Goal: Transaction & Acquisition: Book appointment/travel/reservation

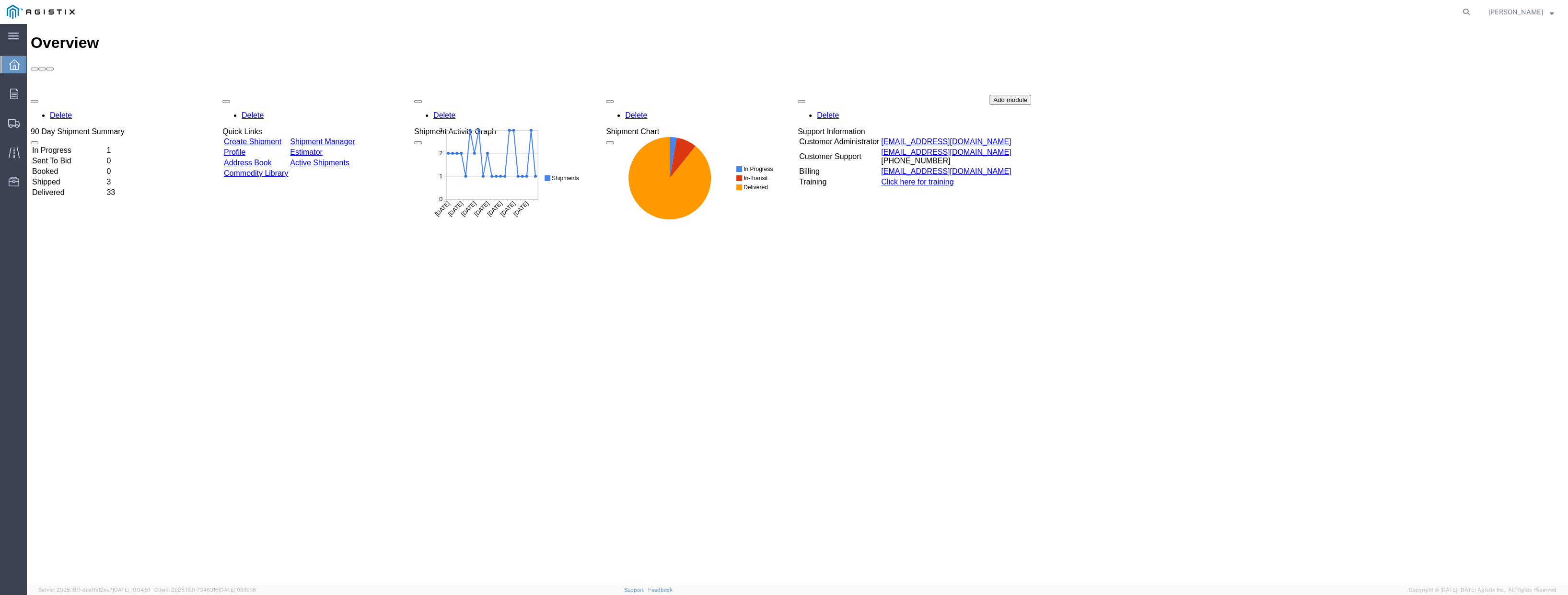
click at [279, 137] on link "Create Shipment" at bounding box center [253, 141] width 58 height 8
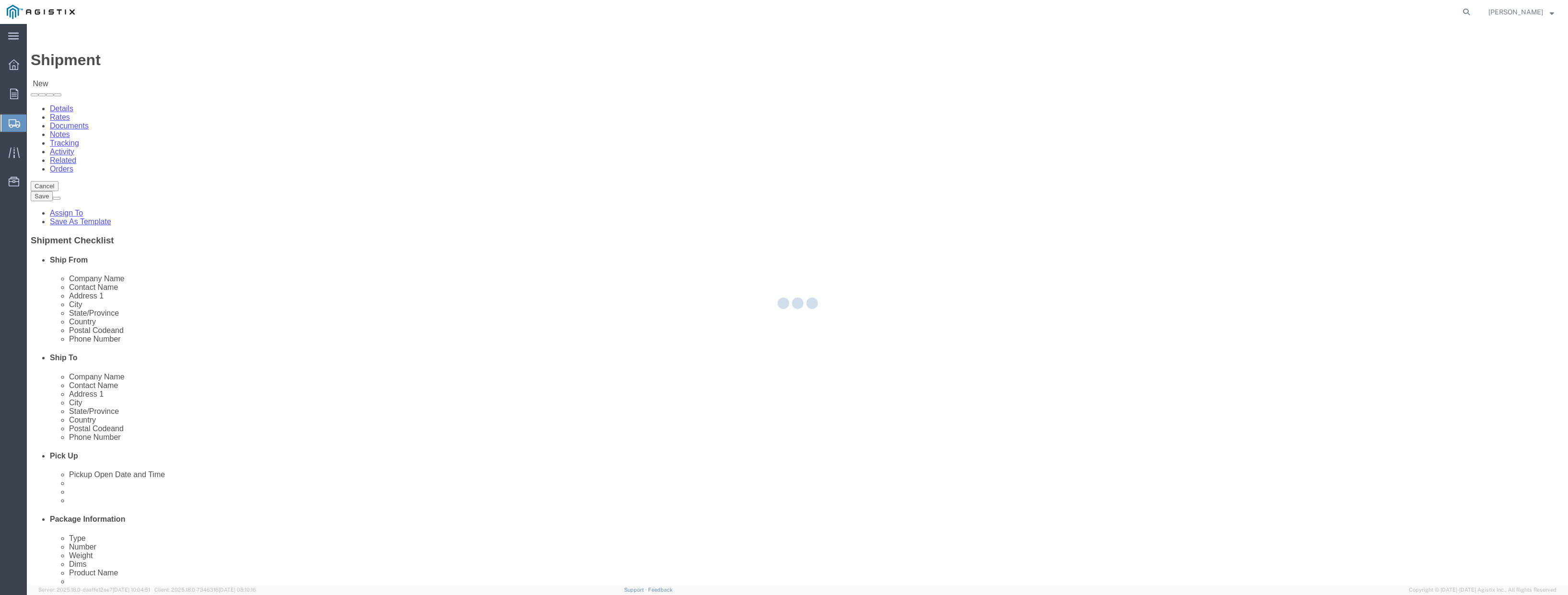
select select
click select "Select PG&E [PERSON_NAME] Engineering Corp"
select select "9596"
click select "Select PG&E [PERSON_NAME] Engineering Corp"
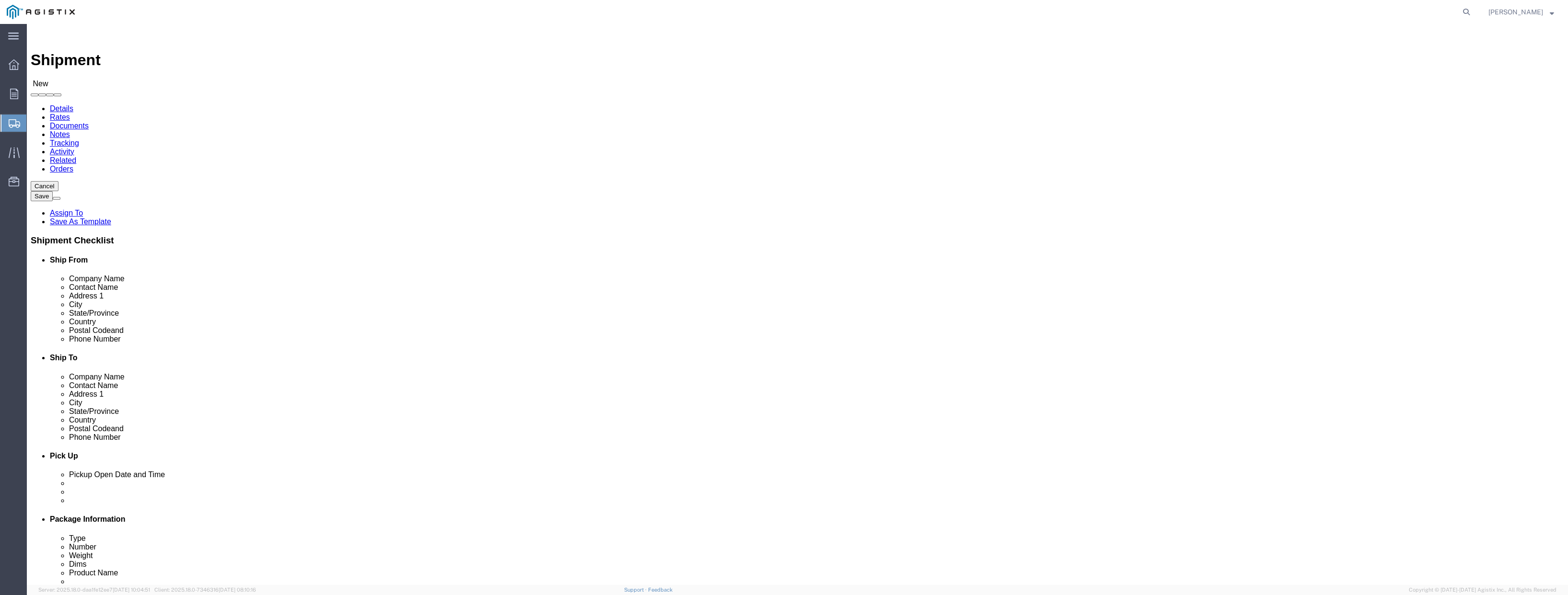
select select "PURCHORD"
select select
click select "Select All Others [GEOGRAPHIC_DATA] [GEOGRAPHIC_DATA] [GEOGRAPHIC_DATA] [GEOGRA…"
select select "19745"
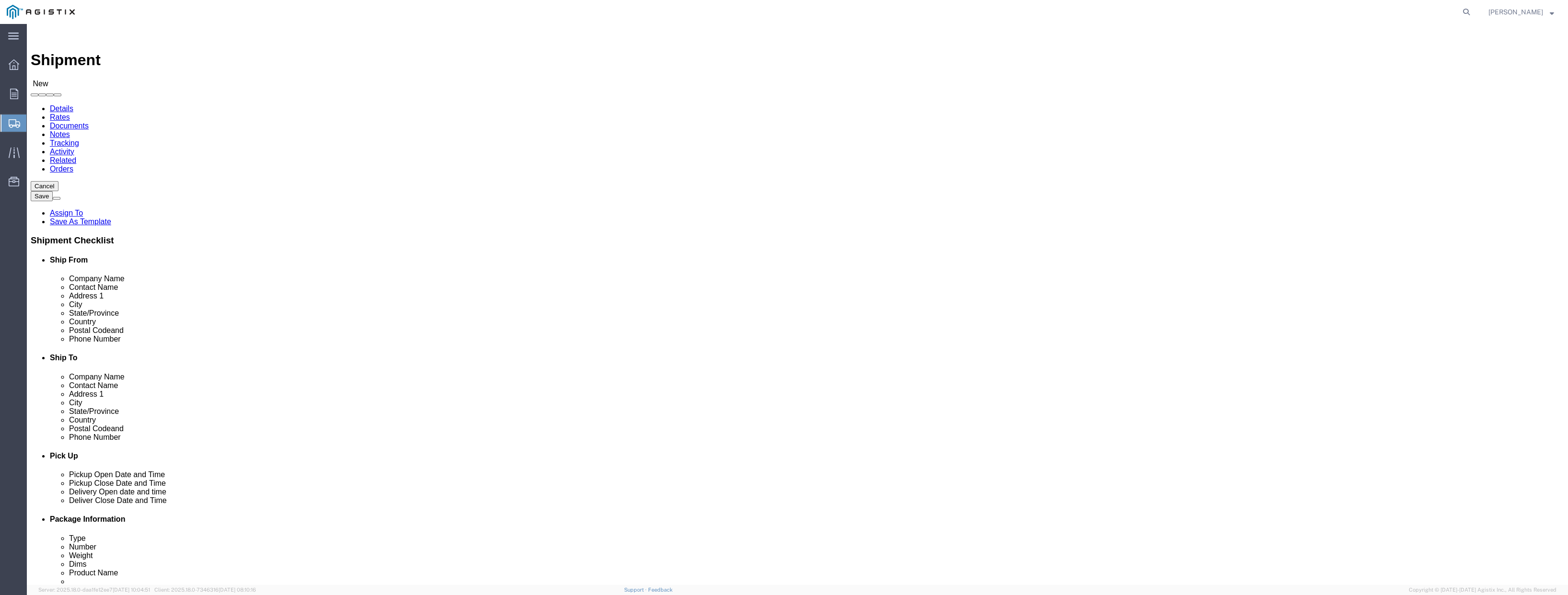
click select "Select All Others [GEOGRAPHIC_DATA] [GEOGRAPHIC_DATA] [GEOGRAPHIC_DATA] [GEOGRA…"
click span
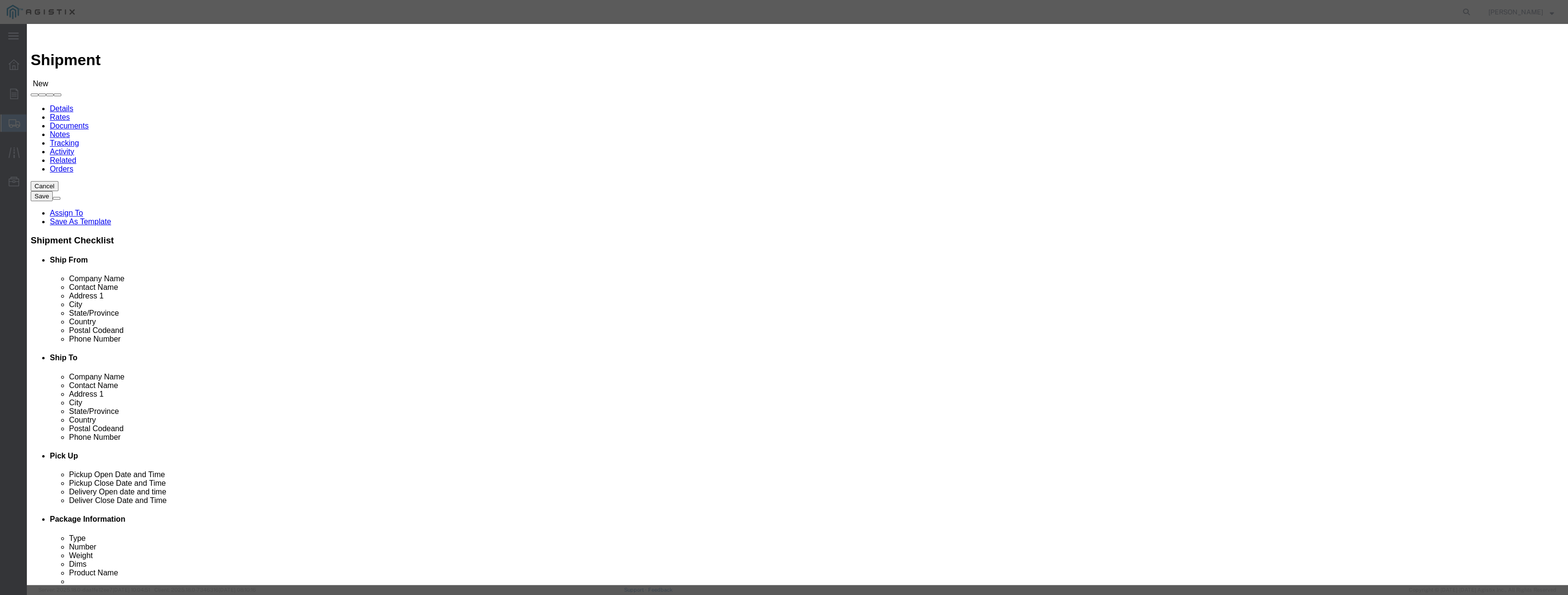
click select "All Company Location Other Personal Shared"
select select "PERSONAL"
click select "All Company Location Other Personal Shared"
click button "Select"
select select "CA"
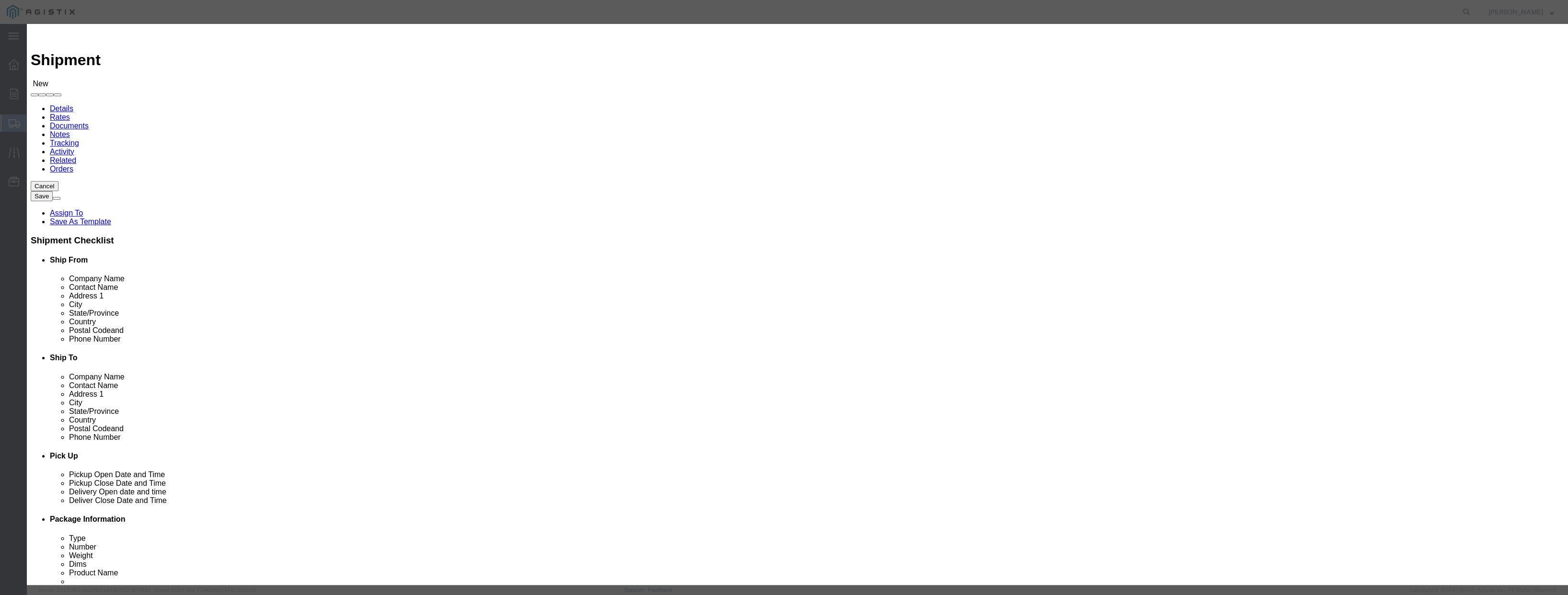
click button "Select"
select select "CA"
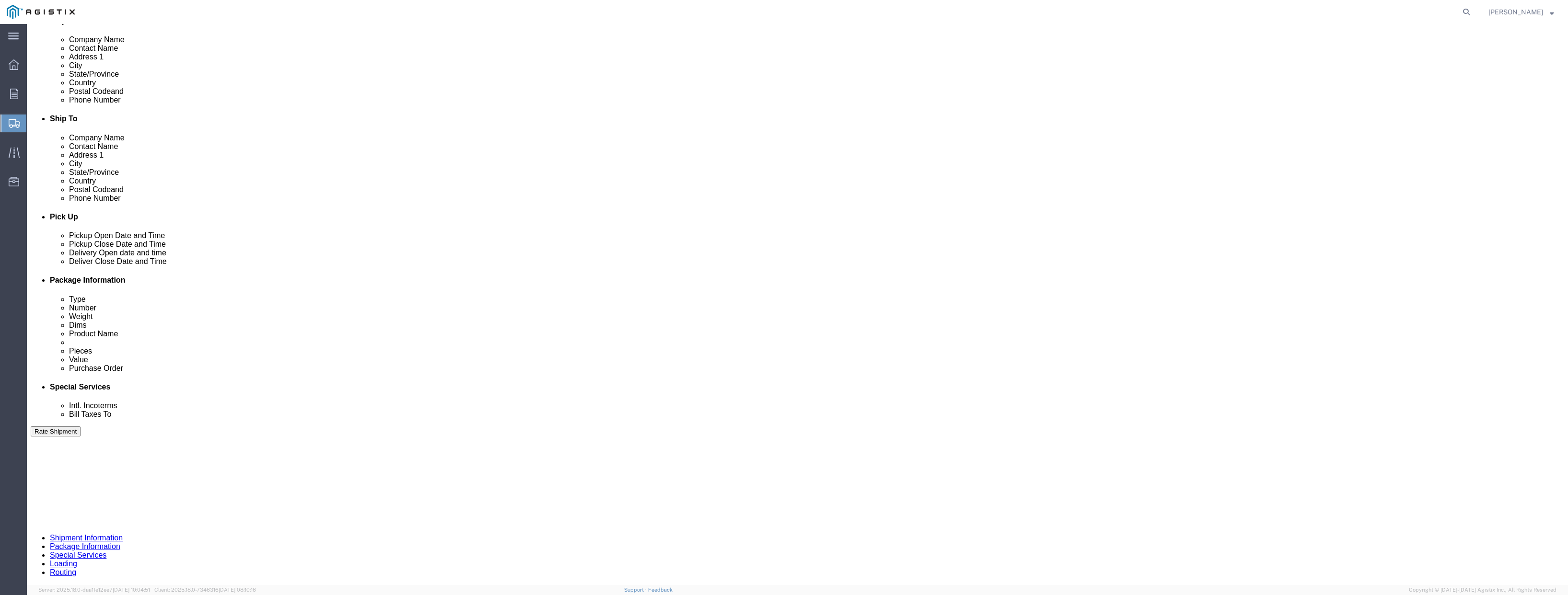
scroll to position [383, 0]
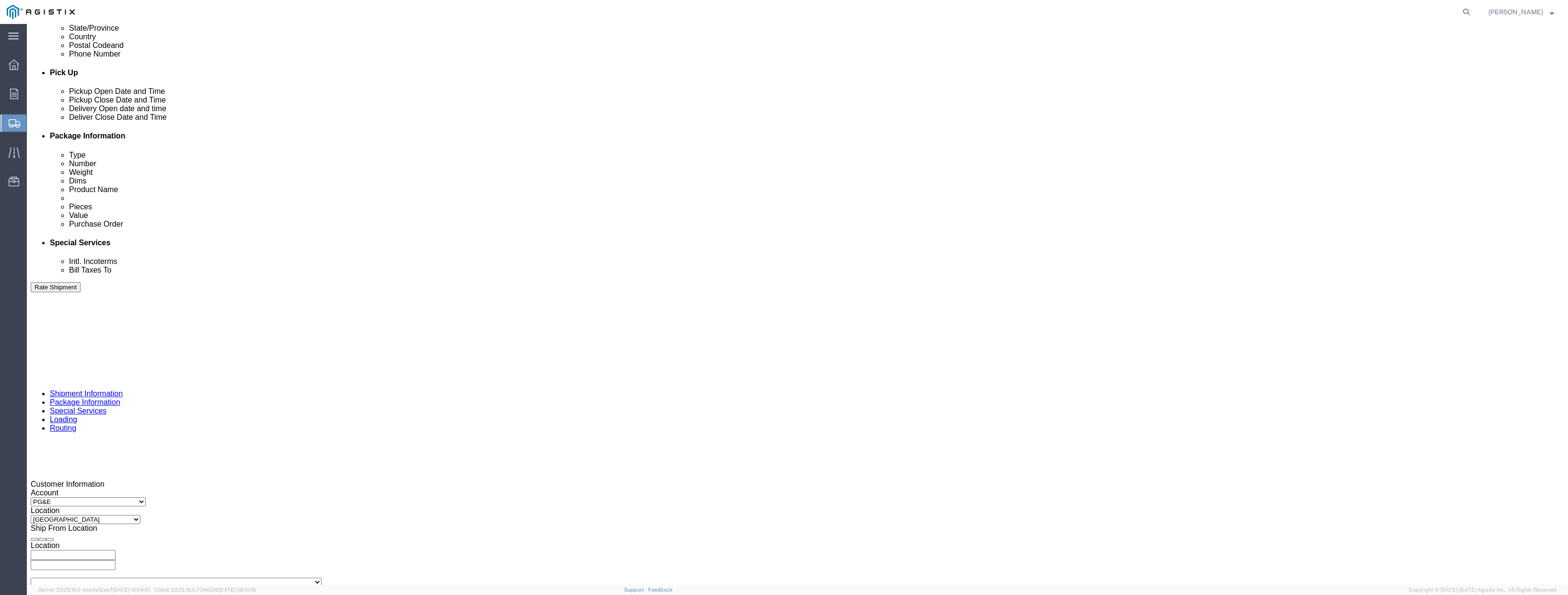
click input "text"
paste input "3501402853"
type input "3501402853"
click div "[DATE] 1:00 PM"
type input "4:00 PM"
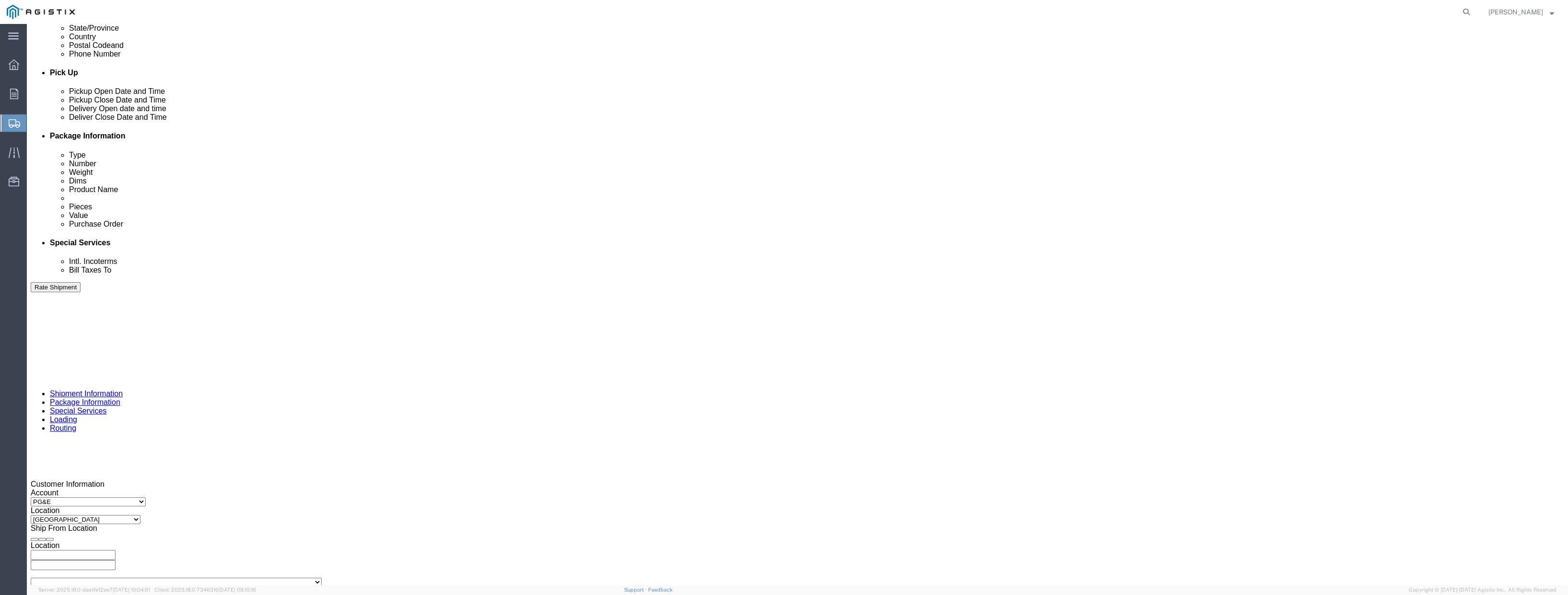
click button "Apply"
click div
click input "5:00 PM"
click input "8:00 PM"
type input "8:00 AM"
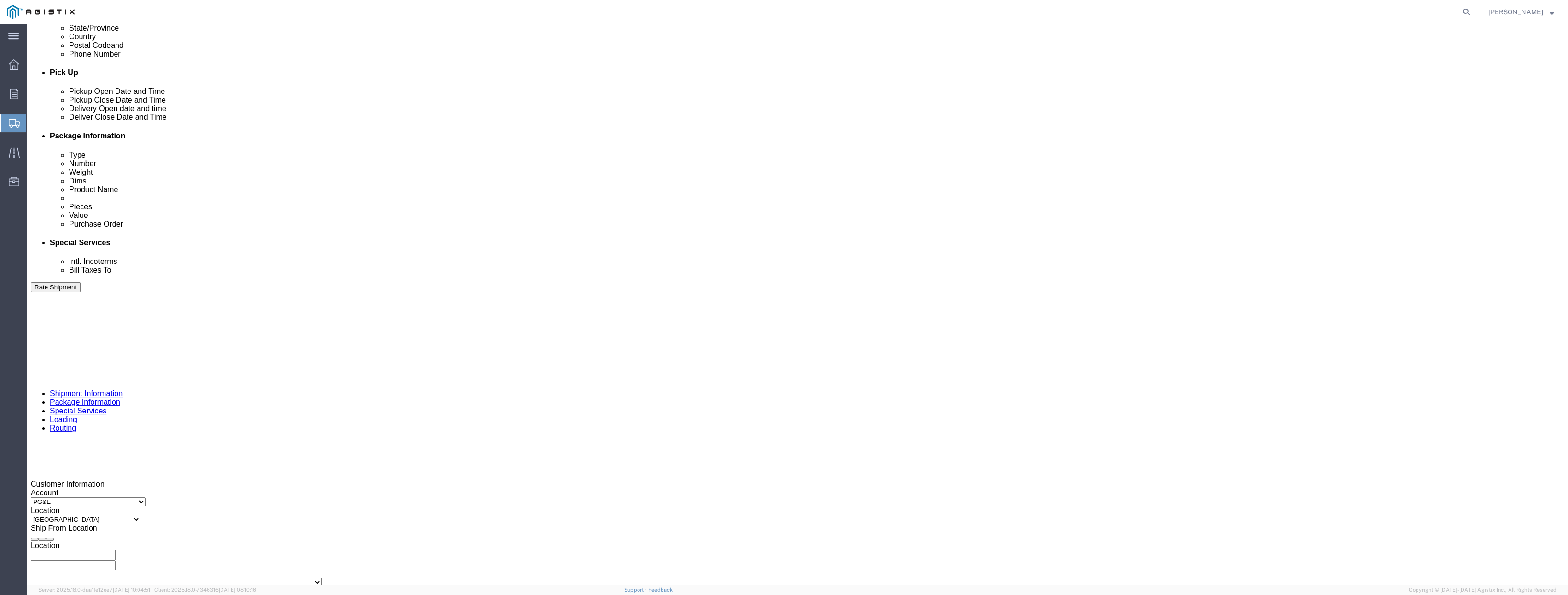
click button "Apply"
click div
click button "Apply"
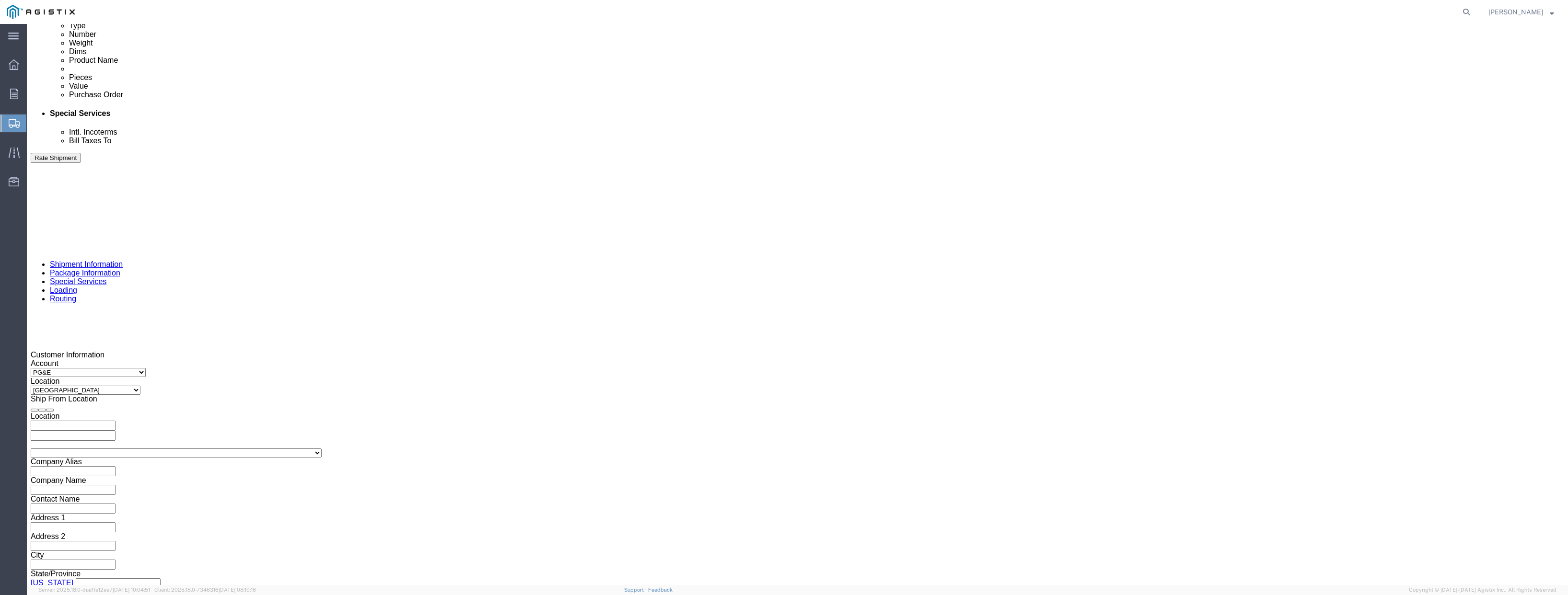
scroll to position [526, 0]
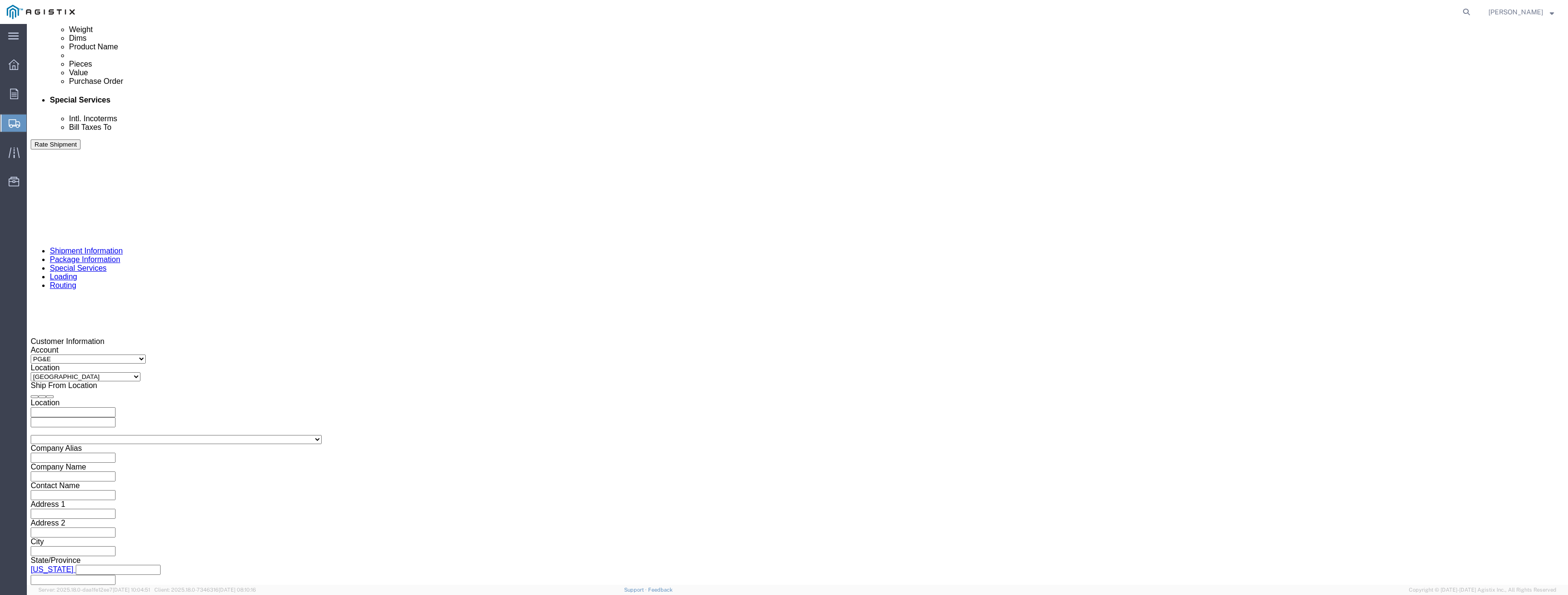
click button "Continue"
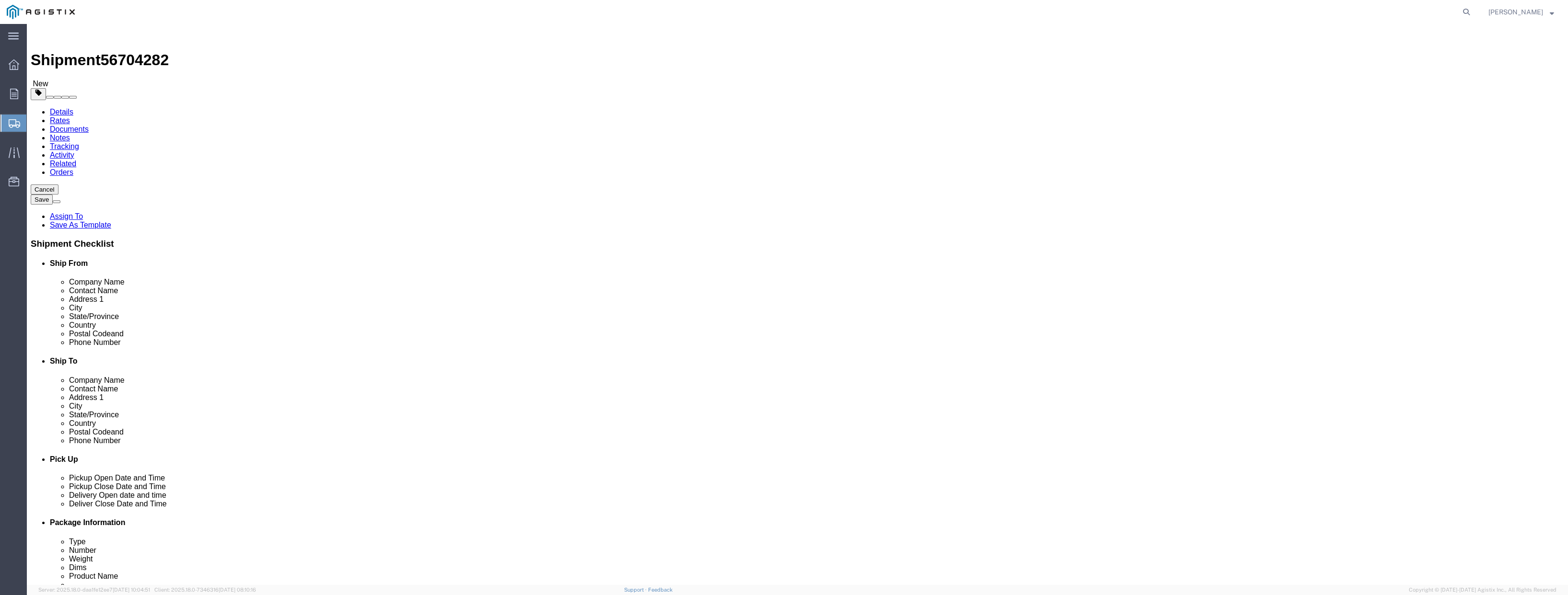
click select "Select Bulk Bundle(s) Cardboard Box(es) Carton(s) Crate(s) Drum(s) (Fiberboard)…"
select select "PSNS"
click select "Select Bulk Bundle(s) Cardboard Box(es) Carton(s) Crate(s) Drum(s) (Fiberboard)…"
drag, startPoint x: 256, startPoint y: 206, endPoint x: 223, endPoint y: 202, distance: 33.2
click div "Number 1"
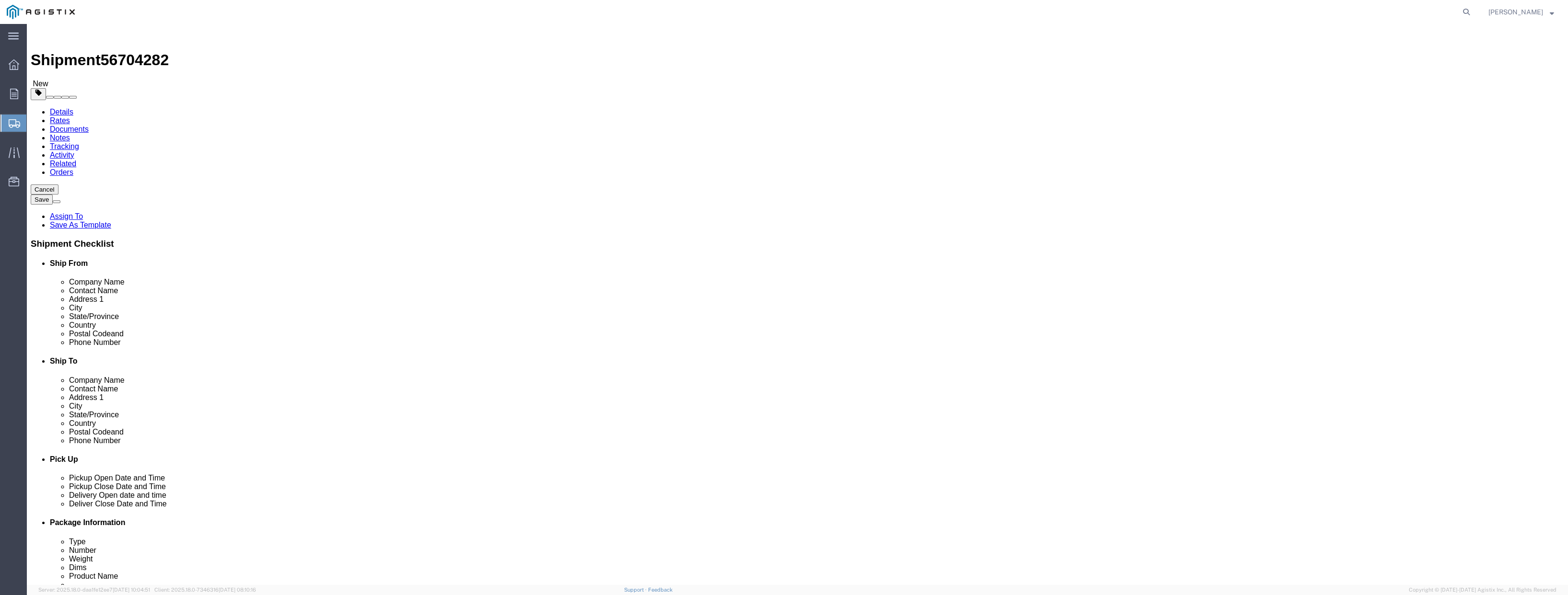
type input "2"
click input "text"
type input "56"
type input "49"
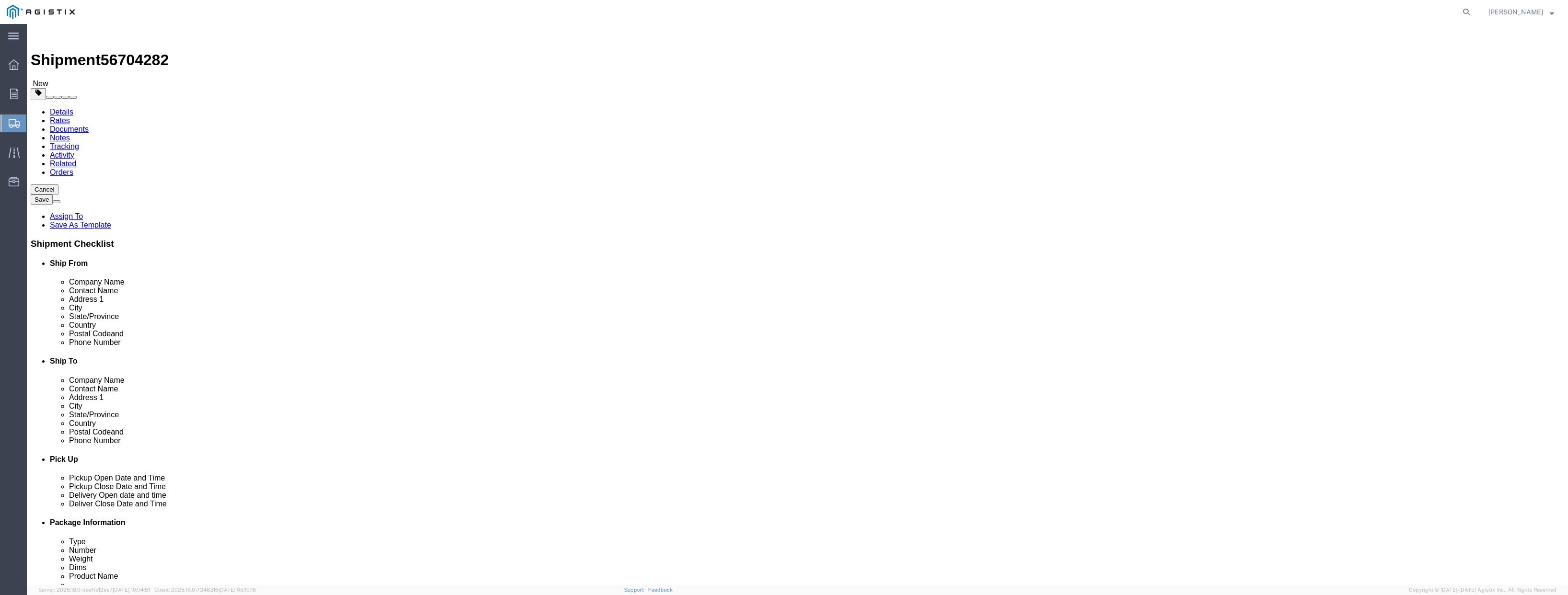
drag, startPoint x: 260, startPoint y: 240, endPoint x: 222, endPoint y: 235, distance: 38.3
click div "Weight 0.00 Select kgs lbs Ship. t°"
type input "3670"
click link "Add Content"
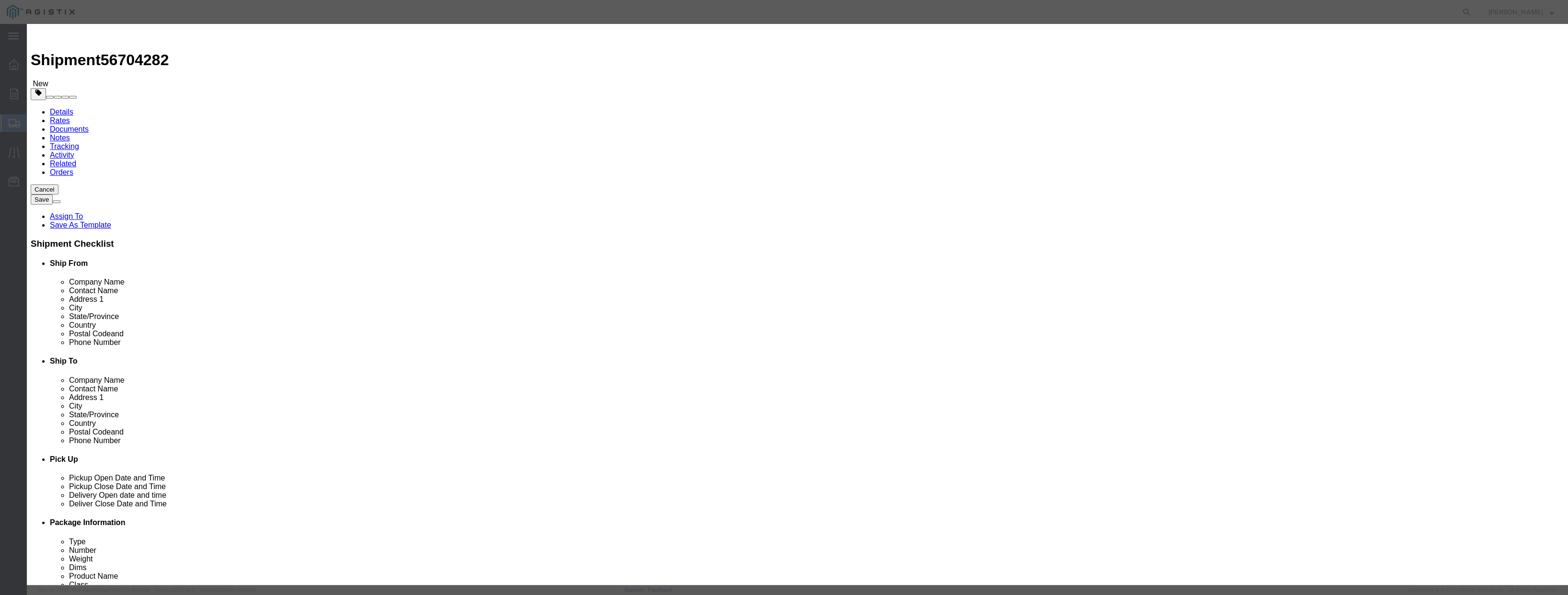
drag, startPoint x: 612, startPoint y: 90, endPoint x: 599, endPoint y: 86, distance: 13.6
click div "0"
type input "2"
click input "text"
type input "125000"
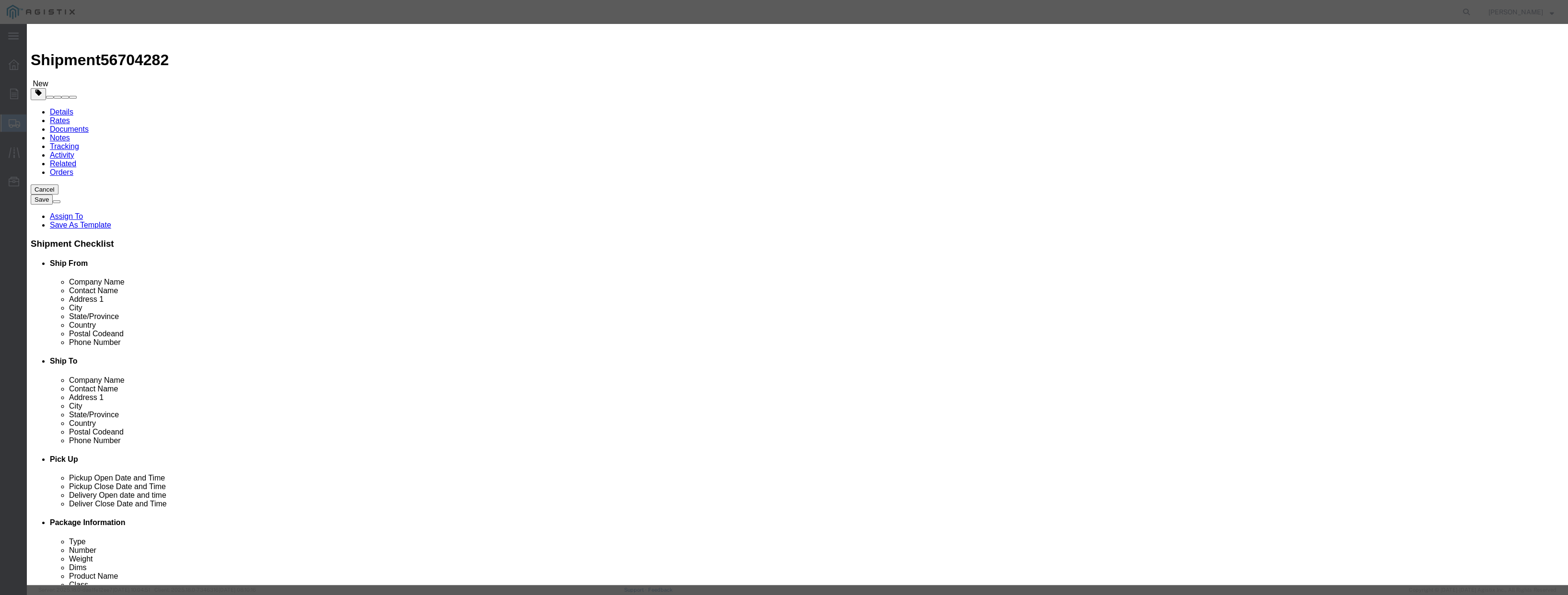
click select "Select 50 55 60 65 70 85 92.5 100 125 175 250 300 400"
select select "100"
click select "Select 50 55 60 65 70 85 92.5 100 125 175 250 300 400"
click input "text"
type input "switchgear"
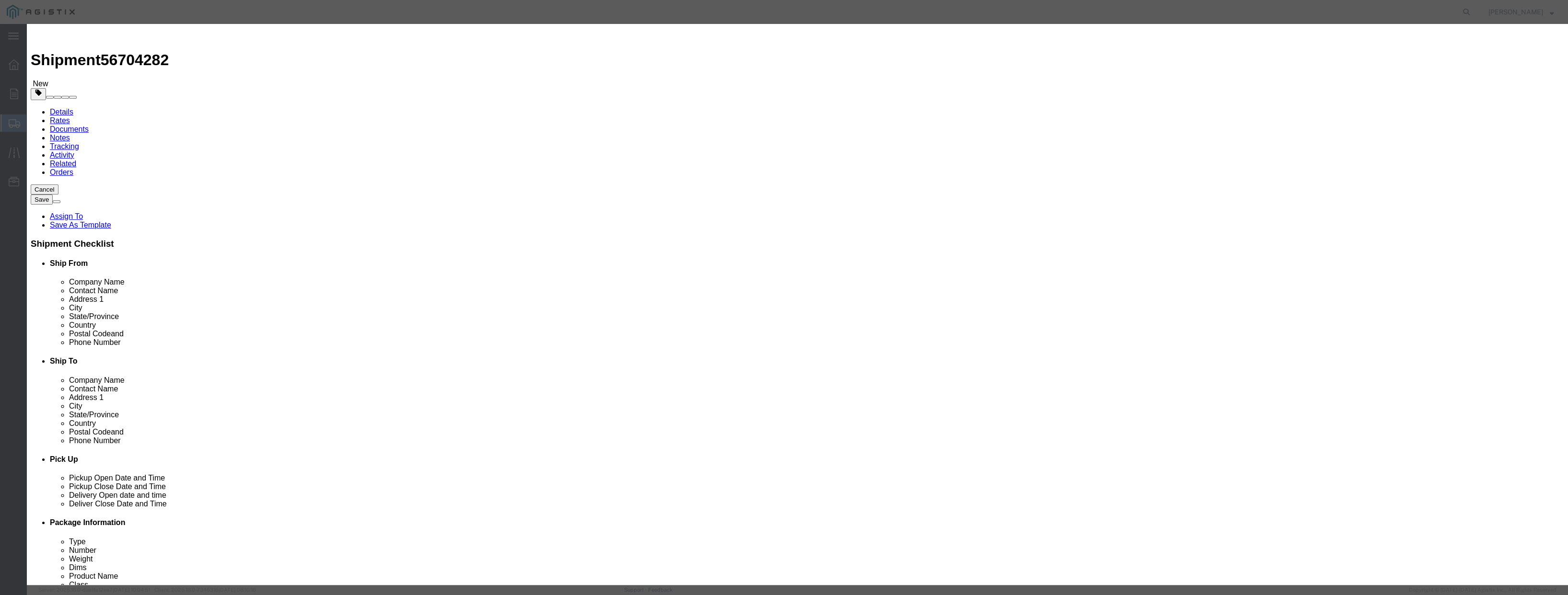
click button "Save & Close"
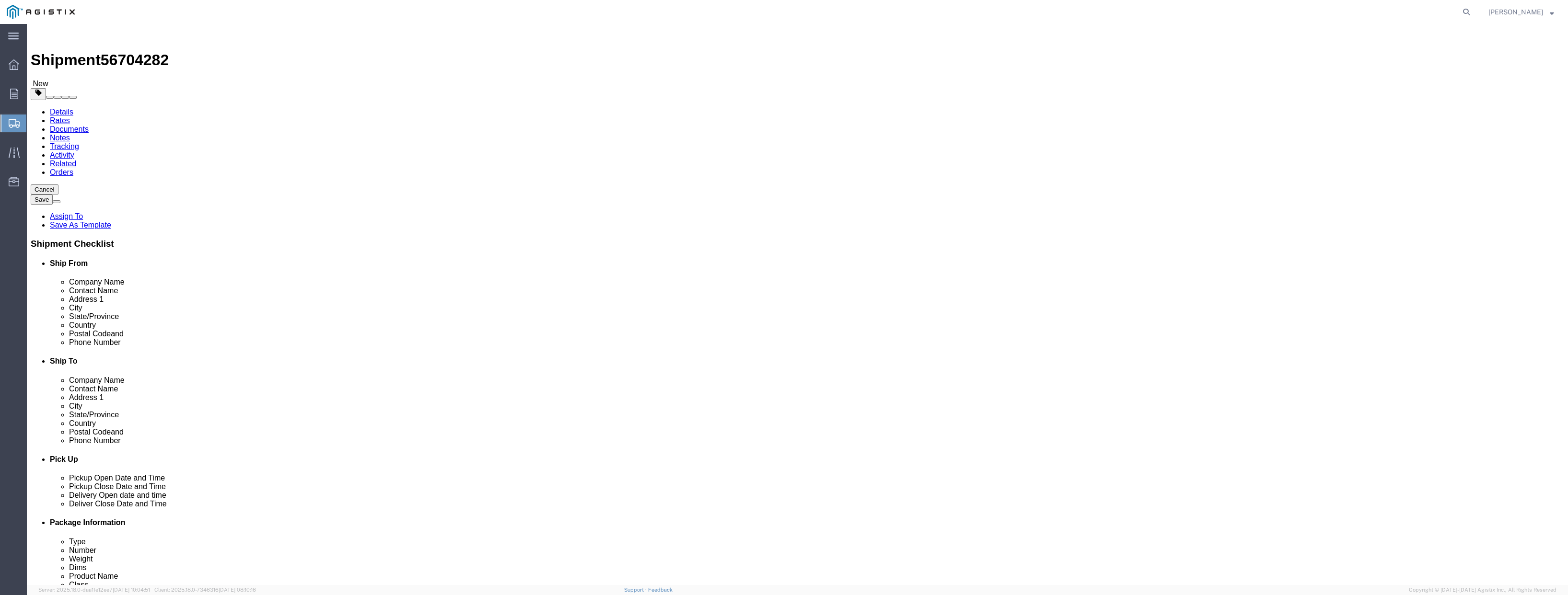
click button "Rate Shipment"
